Goal: Information Seeking & Learning: Check status

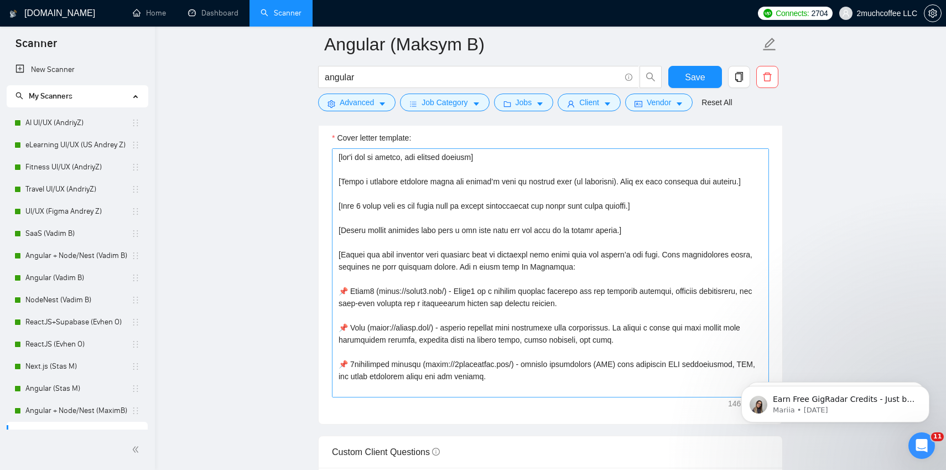
scroll to position [97, 0]
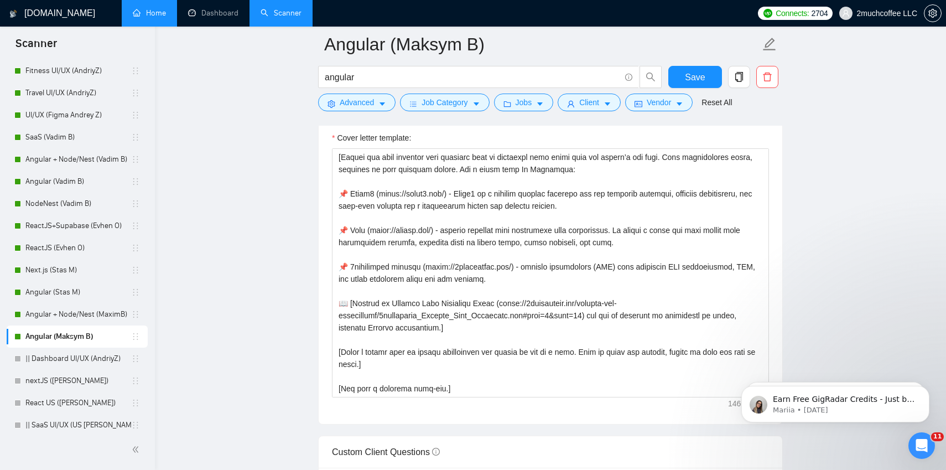
click at [158, 18] on link "Home" at bounding box center [149, 12] width 33 height 9
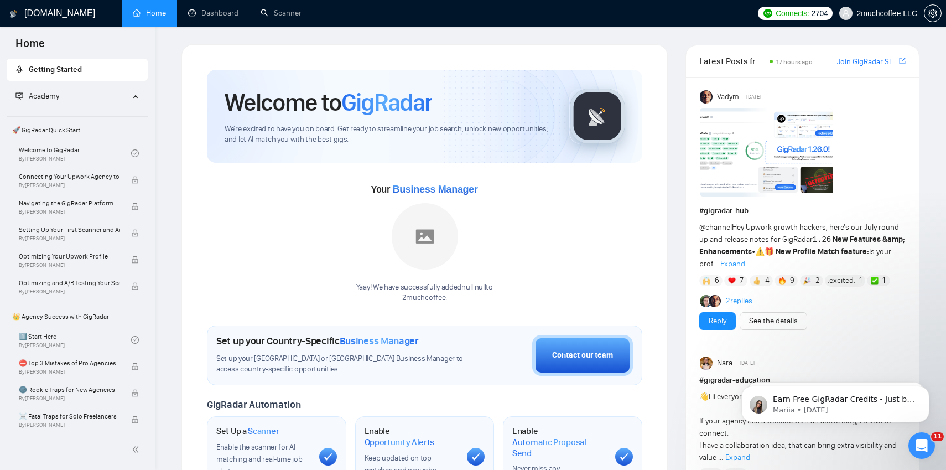
scroll to position [23, 0]
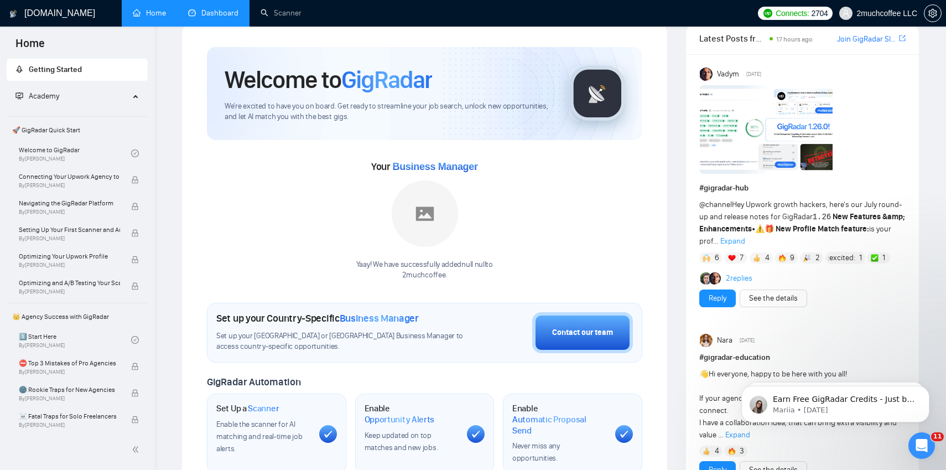
click at [204, 8] on link "Dashboard" at bounding box center [213, 12] width 50 height 9
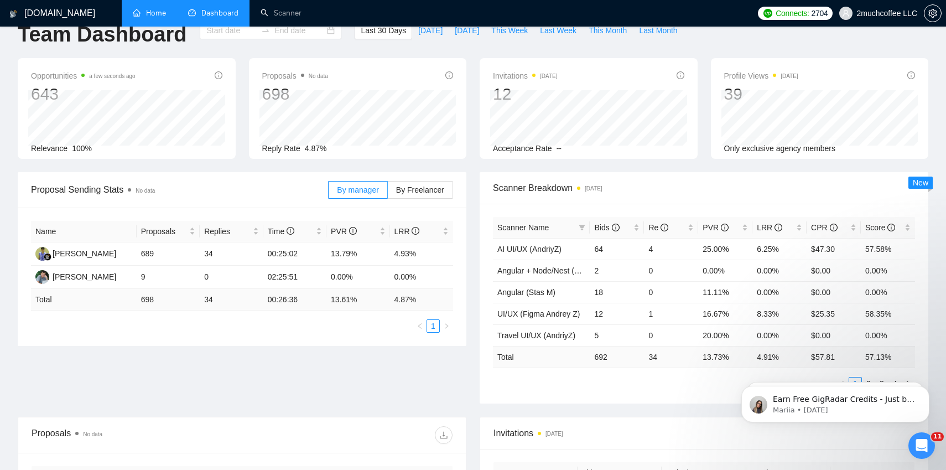
type input "[DATE]"
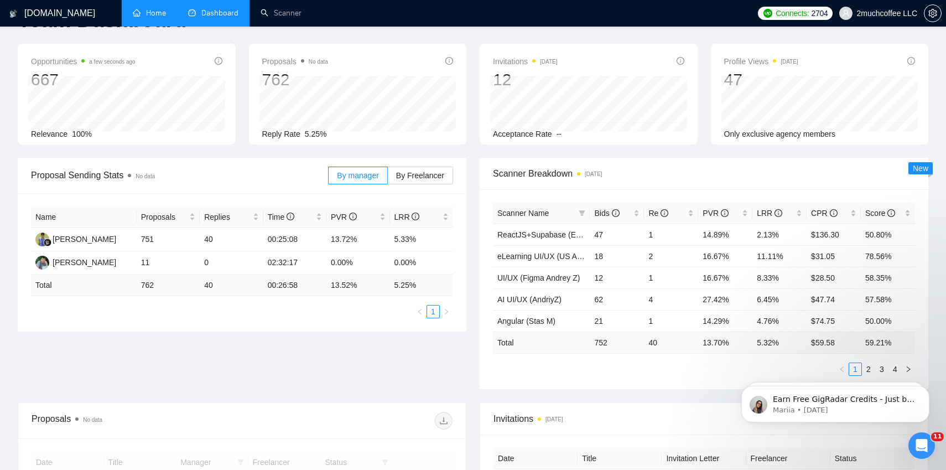
scroll to position [48, 0]
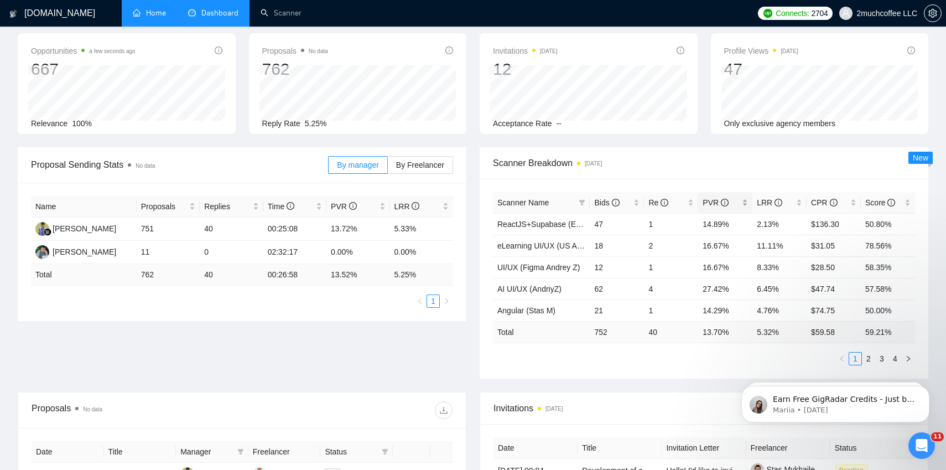
click at [718, 206] on span "PVR" at bounding box center [715, 202] width 26 height 9
click at [774, 207] on span "LRR" at bounding box center [775, 202] width 37 height 12
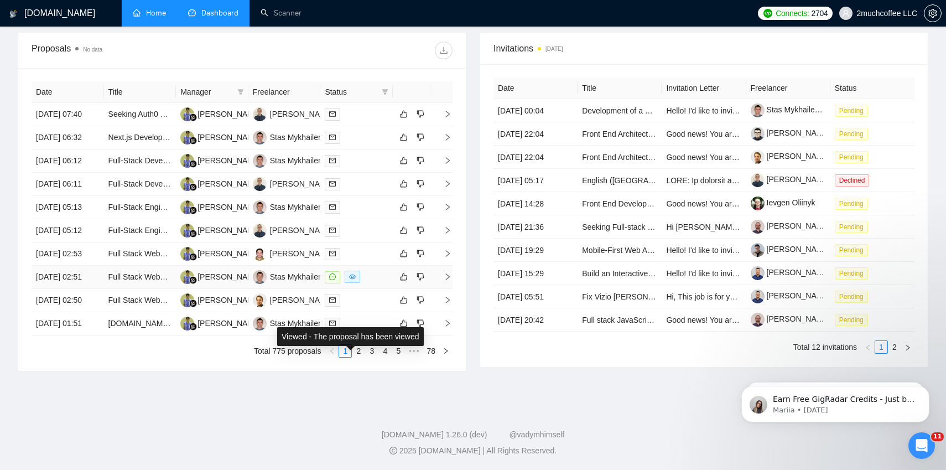
scroll to position [438, 0]
click at [356, 357] on link "2" at bounding box center [358, 351] width 12 height 12
